Goal: Use online tool/utility: Utilize a website feature to perform a specific function

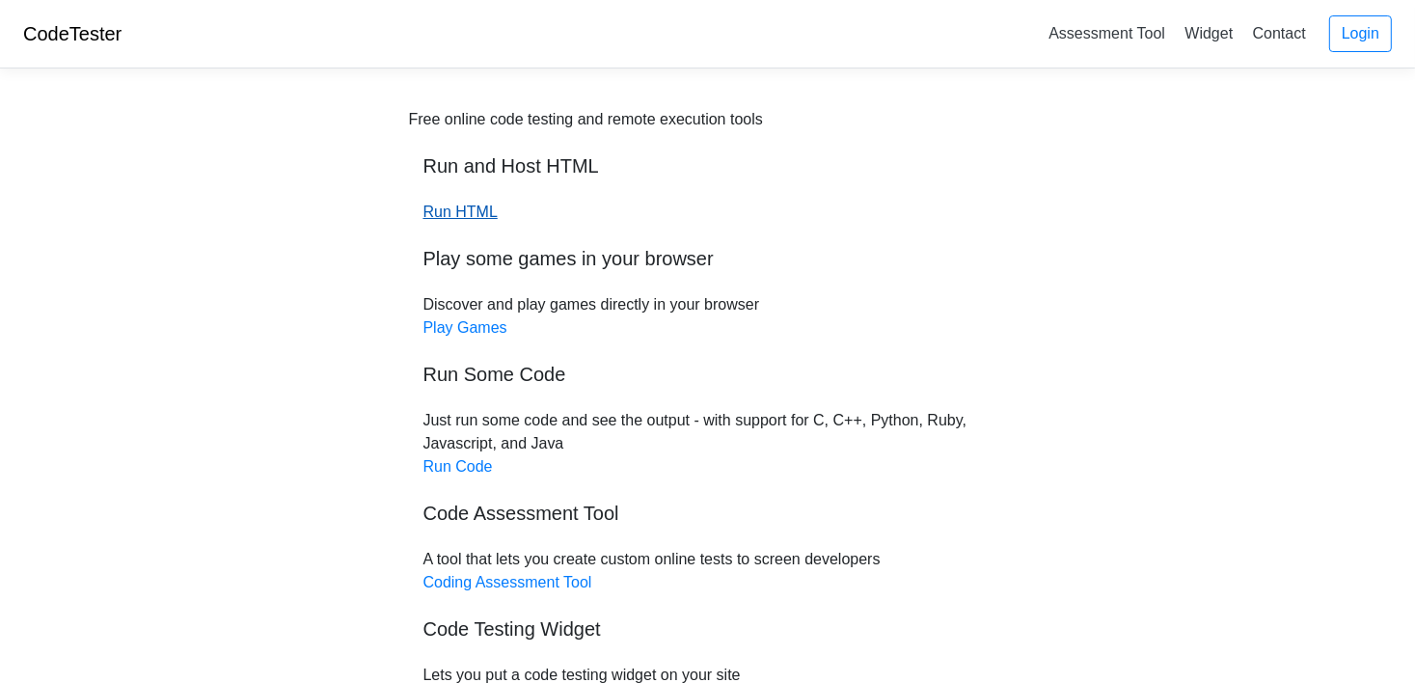
click at [442, 213] on link "Run HTML" at bounding box center [461, 212] width 74 height 16
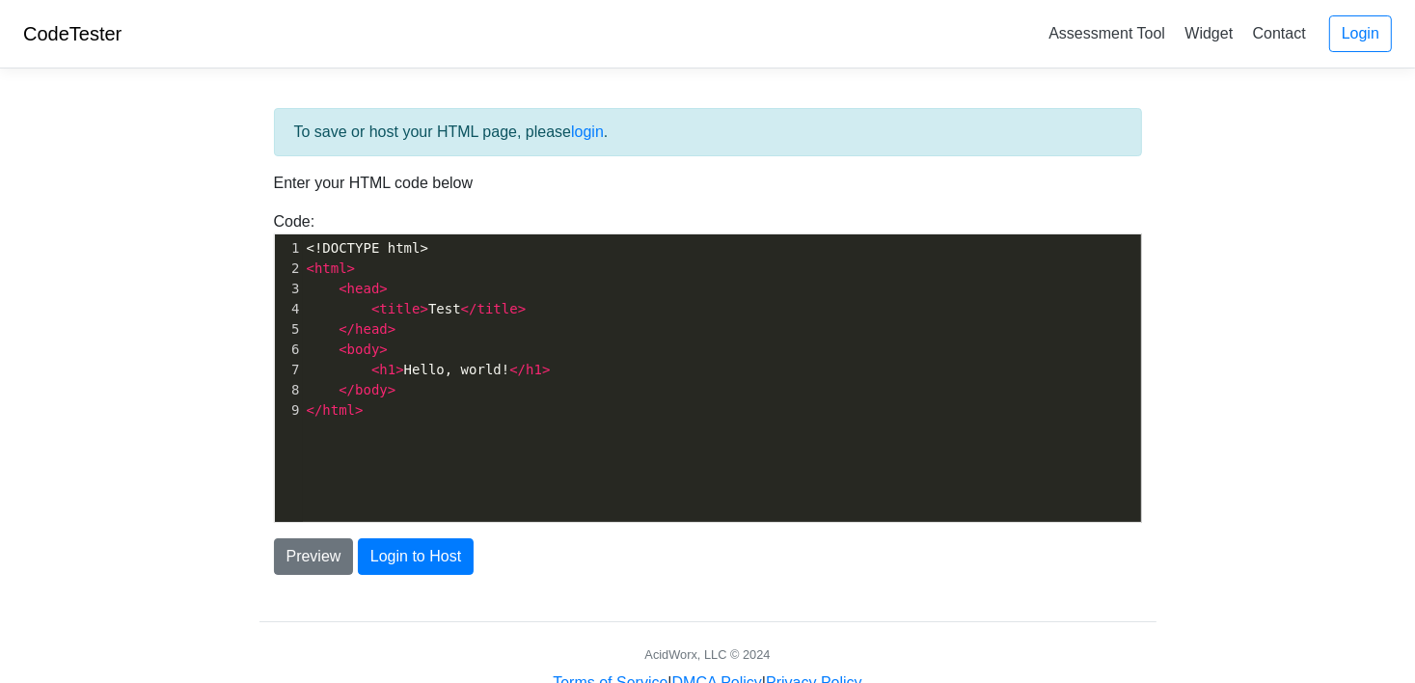
scroll to position [6, 0]
click at [417, 340] on pre "< body >" at bounding box center [729, 350] width 852 height 20
click at [553, 368] on pre "< h1 > Hello, world! </ h1 >" at bounding box center [729, 370] width 852 height 20
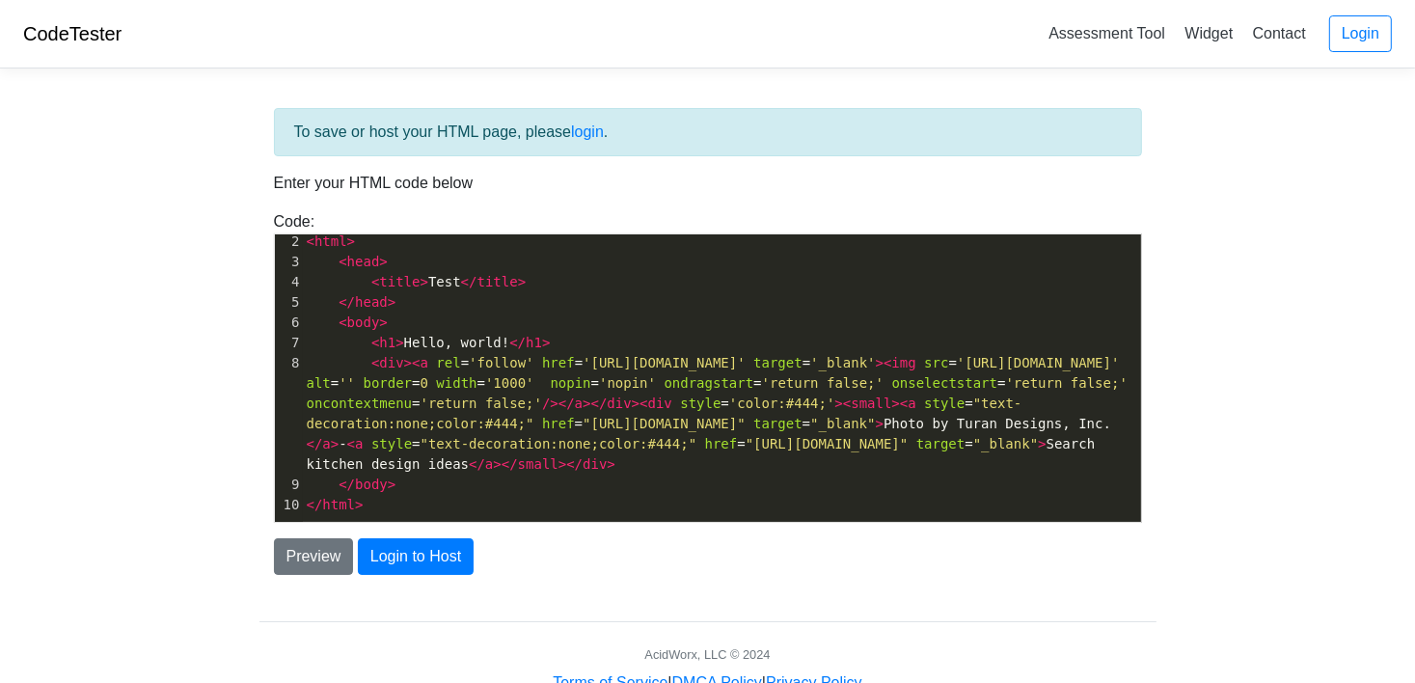
scroll to position [47, 0]
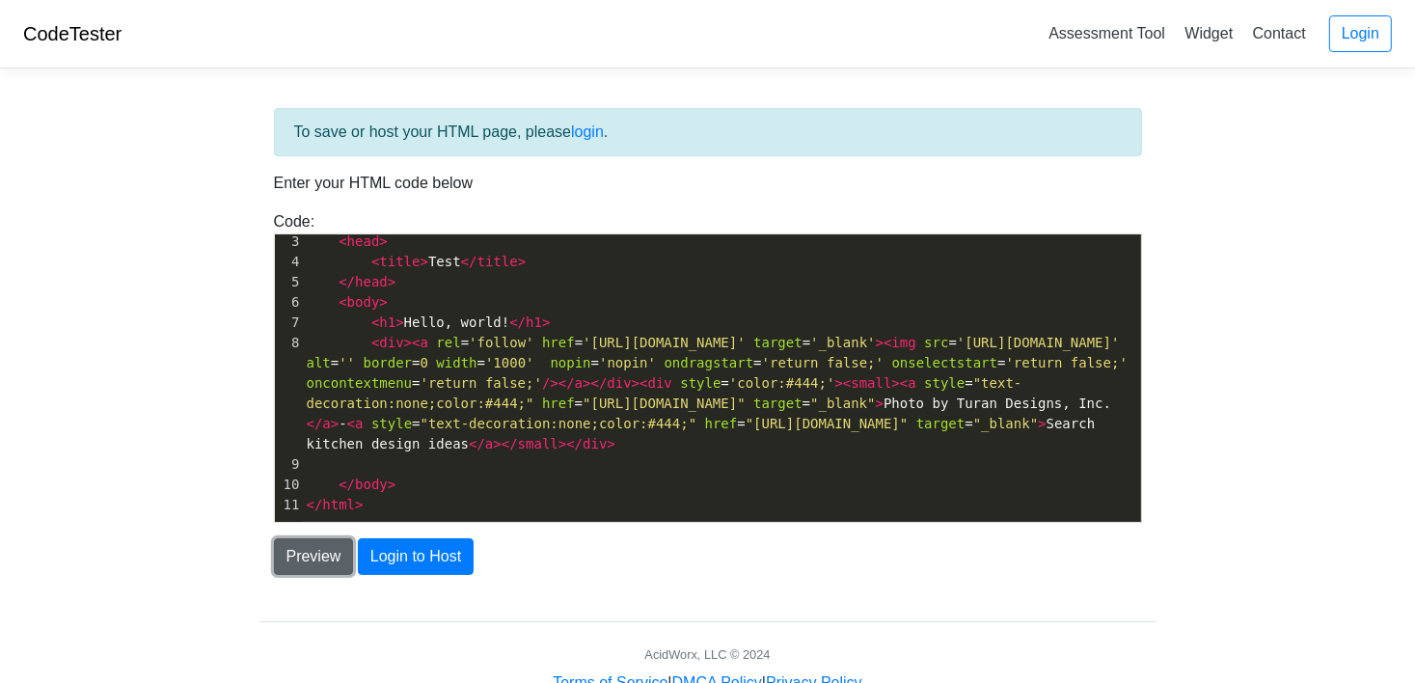
click at [325, 559] on button "Preview" at bounding box center [314, 556] width 80 height 37
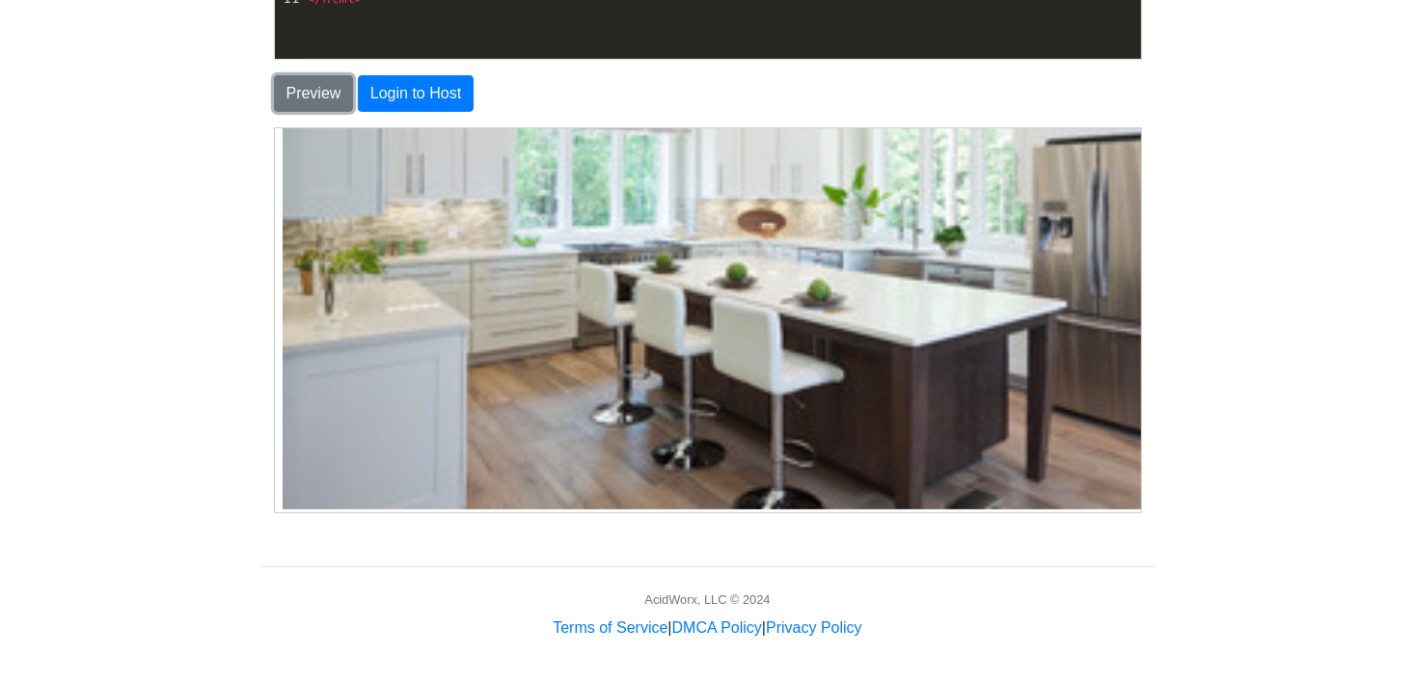
scroll to position [381, 0]
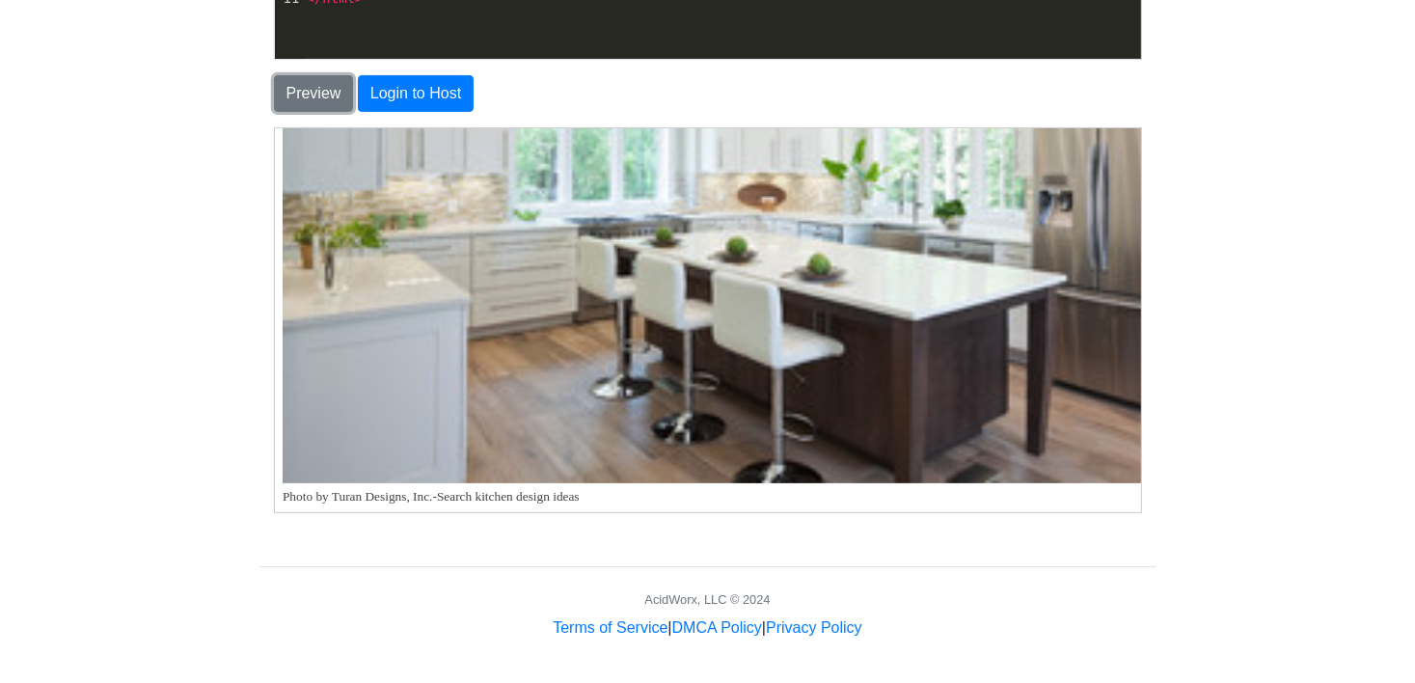
drag, startPoint x: 1131, startPoint y: 281, endPoint x: 1358, endPoint y: 666, distance: 447.3
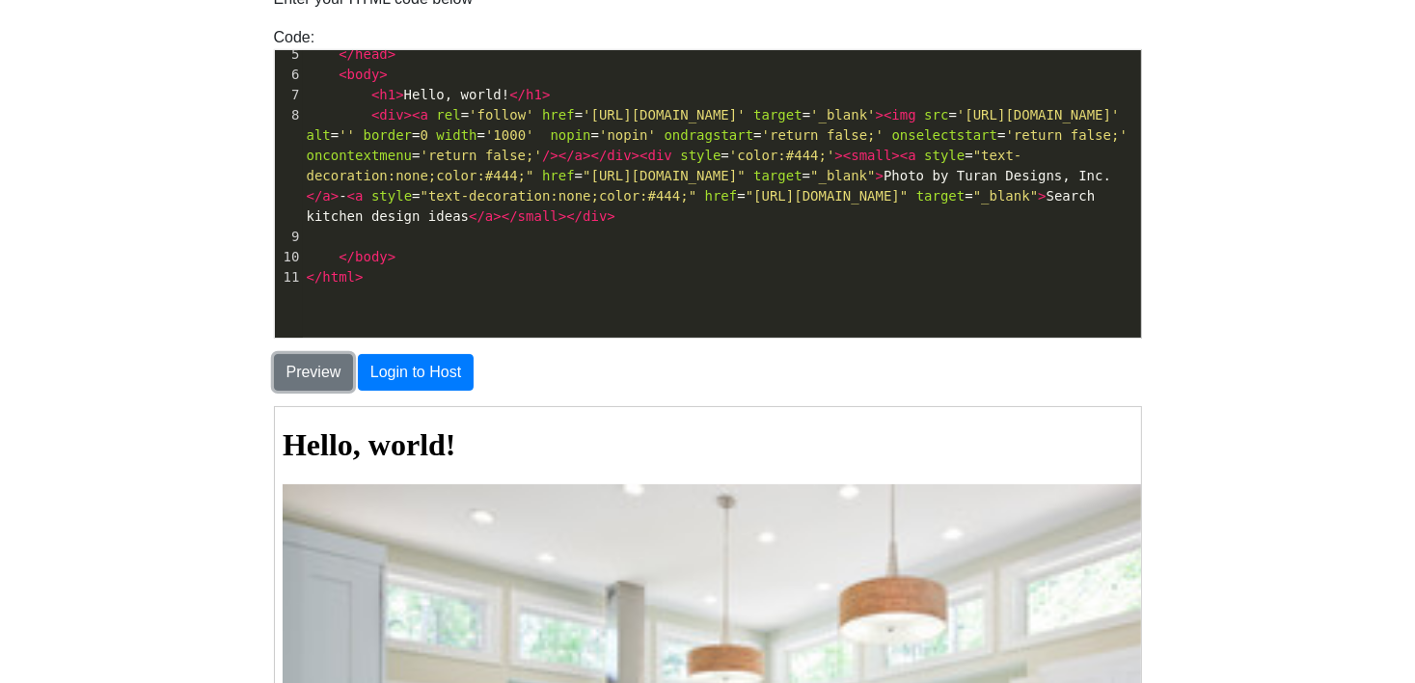
scroll to position [77, 0]
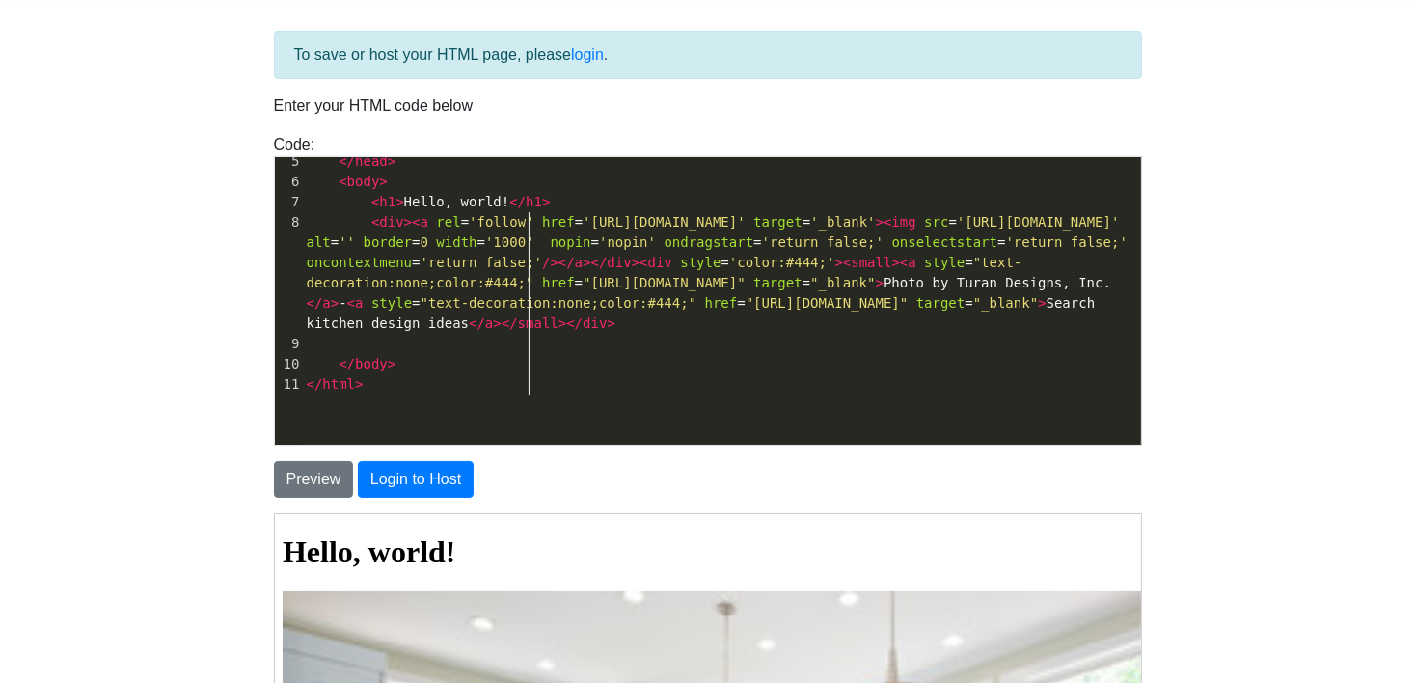
drag, startPoint x: 993, startPoint y: 259, endPoint x: 1007, endPoint y: 258, distance: 14.5
click at [535, 250] on span "'1000'" at bounding box center [509, 241] width 49 height 15
drag, startPoint x: 1020, startPoint y: 260, endPoint x: 1007, endPoint y: 261, distance: 12.6
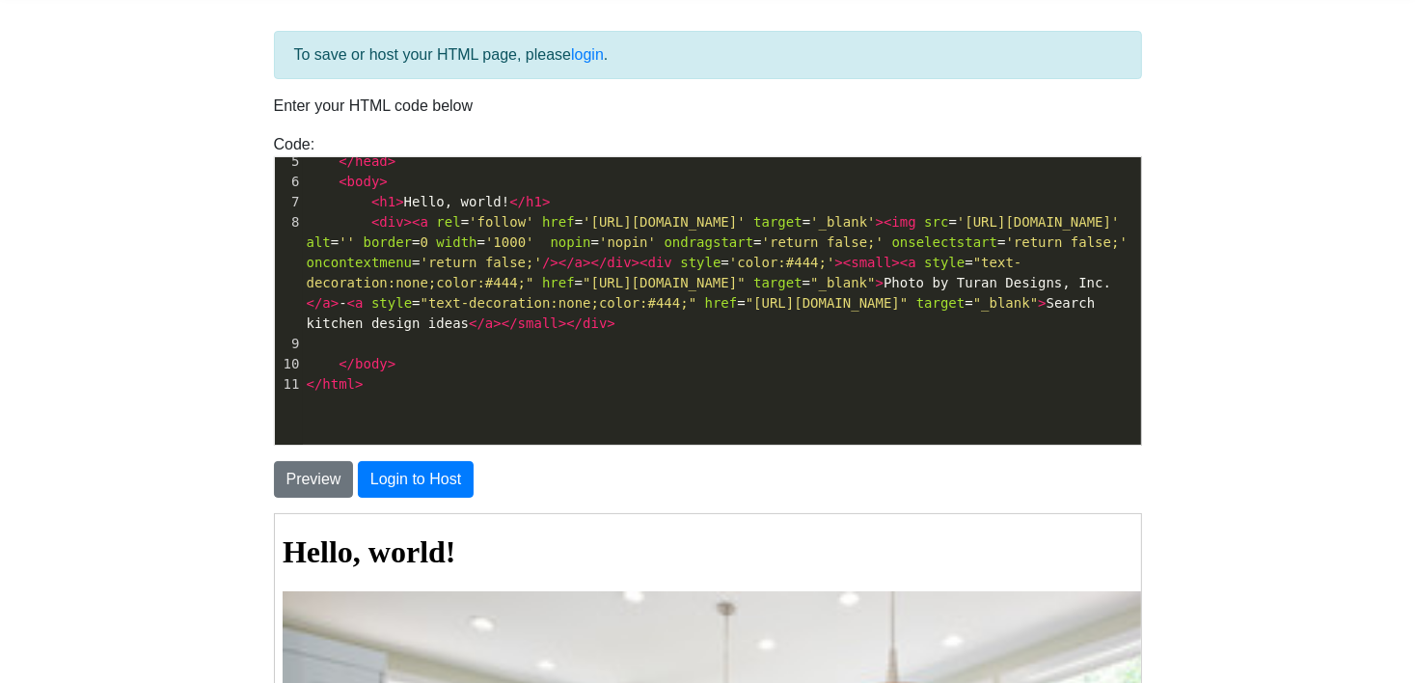
click at [535, 250] on span "'1000'" at bounding box center [509, 241] width 49 height 15
type textarea "<div><a rel='follow' href='[URL][DOMAIN_NAME]' target='_blank'><img src='[URL][…"
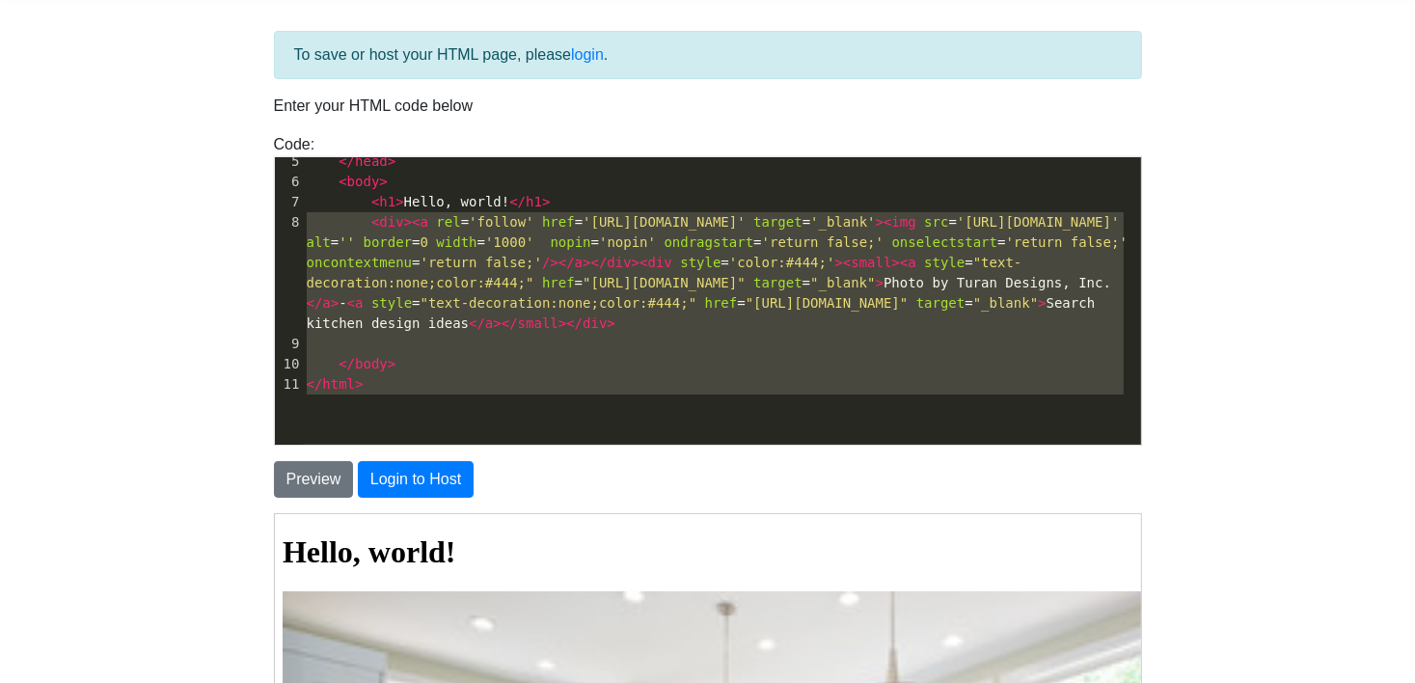
click at [535, 250] on span "'1000'" at bounding box center [509, 241] width 49 height 15
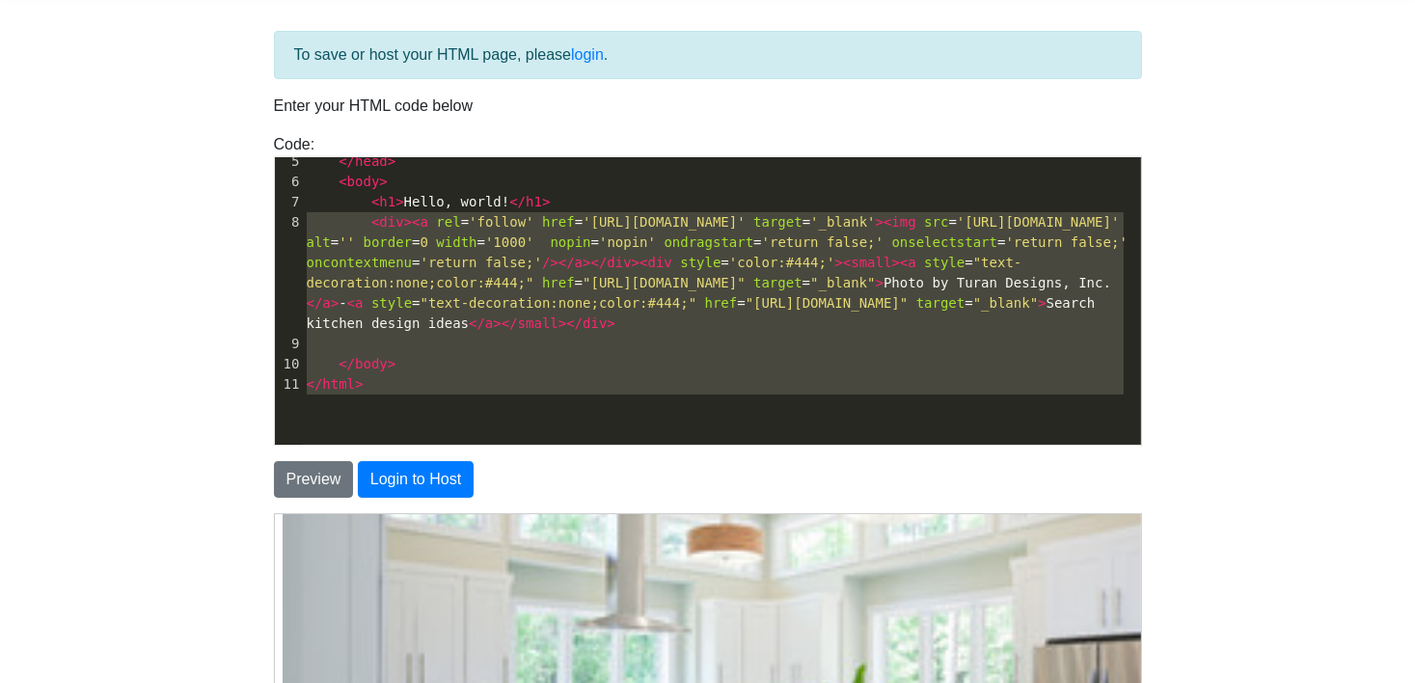
scroll to position [381, 0]
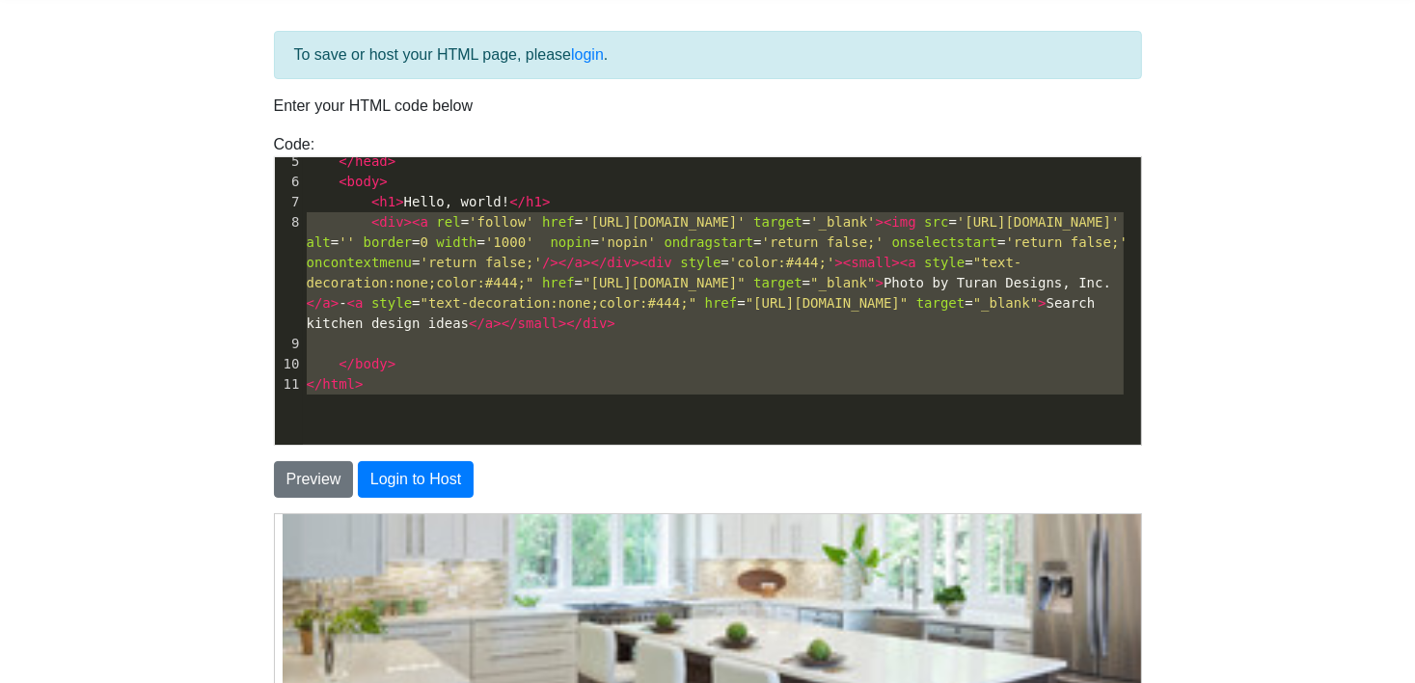
click at [755, 582] on img at bounding box center [763, 544] width 965 height 645
